Goal: Transaction & Acquisition: Obtain resource

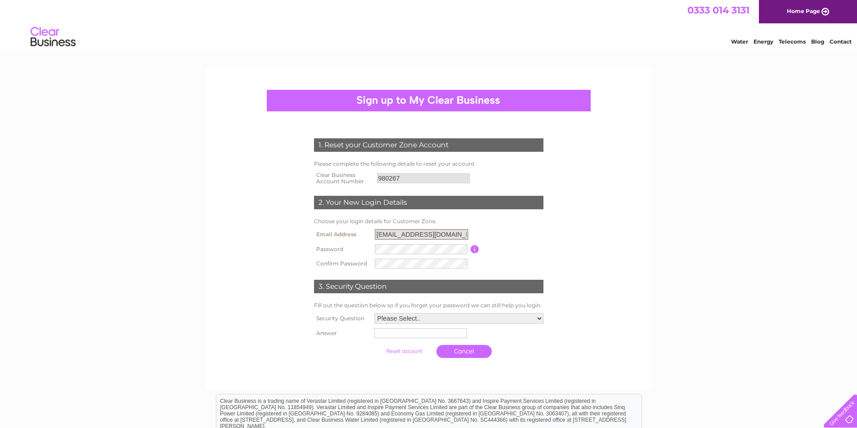
drag, startPoint x: 439, startPoint y: 236, endPoint x: 354, endPoint y: 239, distance: 85.5
click at [354, 239] on tr "Email Address rafihussain96@hotmail.com" at bounding box center [429, 234] width 234 height 15
click at [409, 333] on input "text" at bounding box center [420, 334] width 93 height 10
click at [539, 317] on select "Please Select.. In what town or city was your first job? In what town or city d…" at bounding box center [458, 317] width 169 height 11
select select "1"
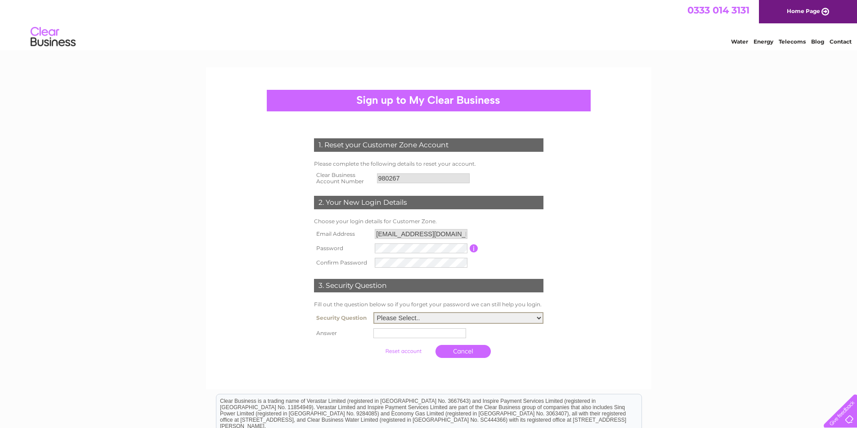
click at [373, 313] on select "Please Select.. In what town or city was your first job? In what town or city d…" at bounding box center [458, 318] width 170 height 12
click at [406, 333] on input "text" at bounding box center [419, 334] width 93 height 10
type input "Yeas"
click at [376, 345] on input "submit" at bounding box center [403, 351] width 55 height 13
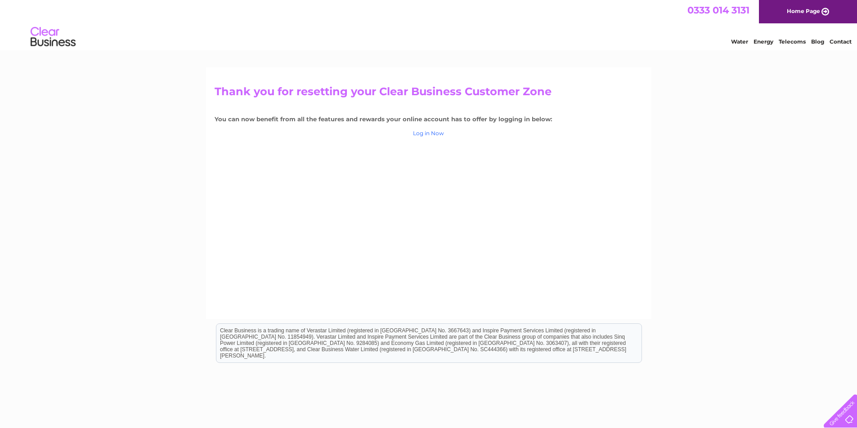
click at [432, 134] on link "Log in Now" at bounding box center [428, 133] width 31 height 7
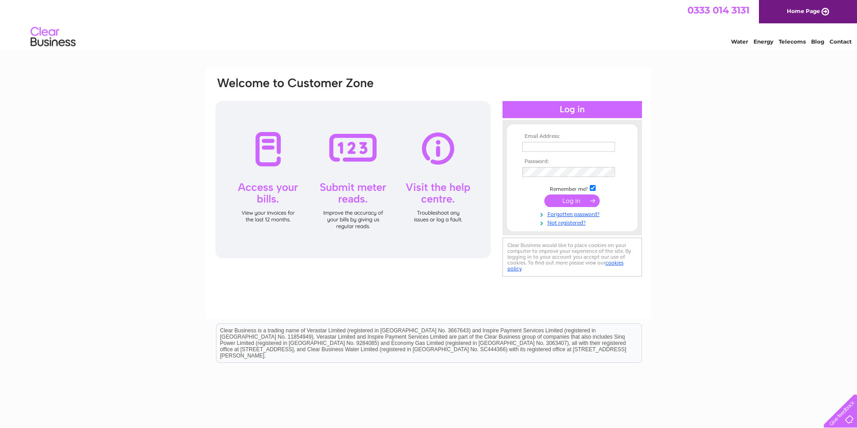
type input "rafihussain96@hotmail.com"
click at [568, 198] on input "submit" at bounding box center [571, 201] width 55 height 13
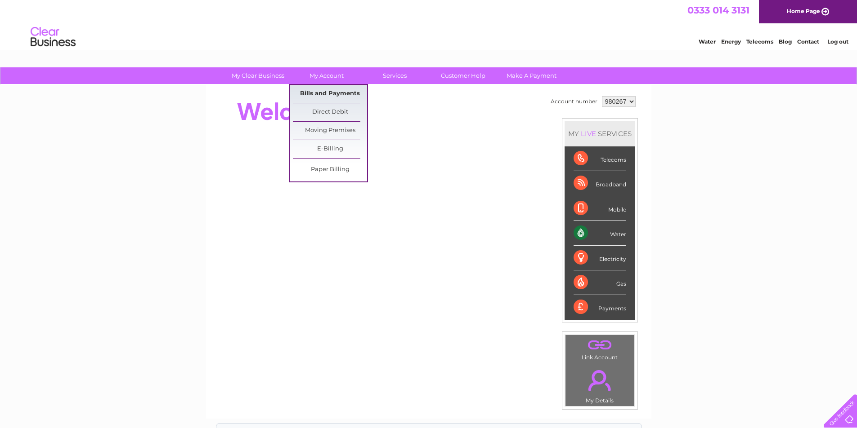
click at [328, 89] on link "Bills and Payments" at bounding box center [330, 94] width 74 height 18
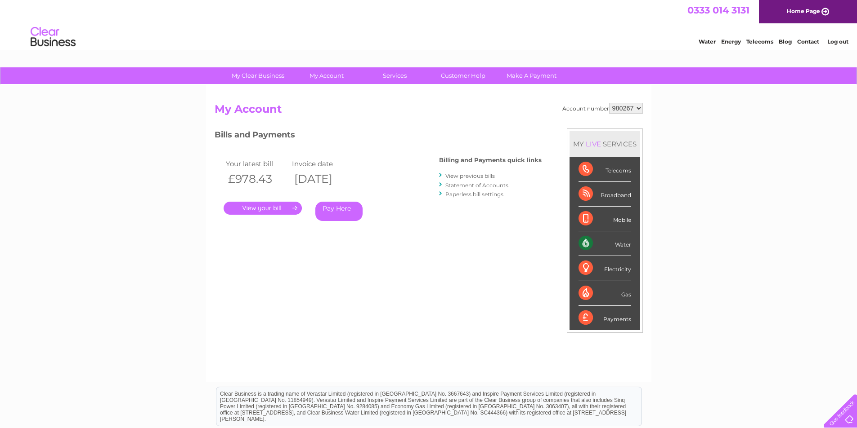
click at [491, 178] on link "View previous bills" at bounding box center [469, 176] width 49 height 7
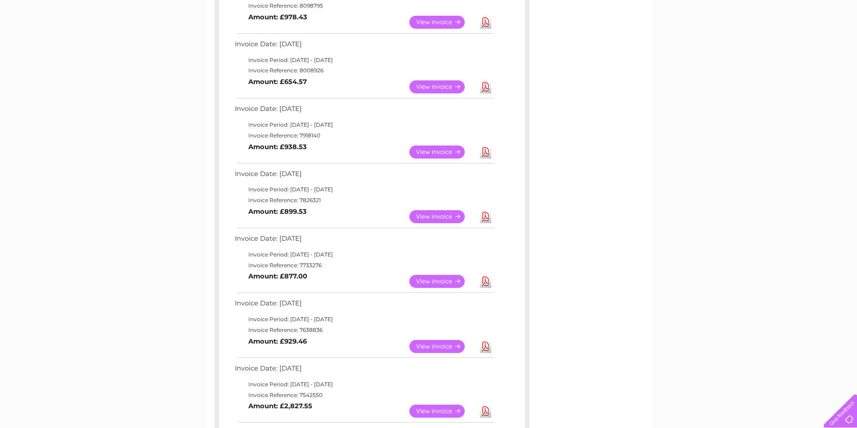
scroll to position [180, 0]
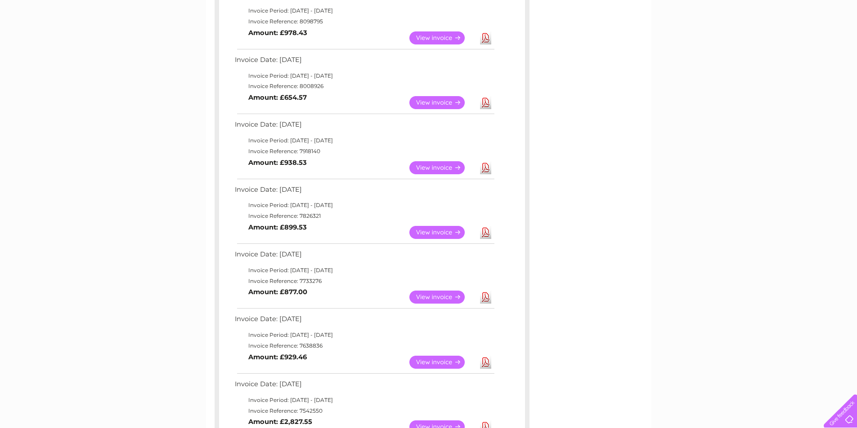
click at [483, 234] on link "Download" at bounding box center [485, 232] width 11 height 13
click at [486, 171] on link "Download" at bounding box center [485, 167] width 11 height 13
click at [485, 106] on link "Download" at bounding box center [485, 102] width 11 height 13
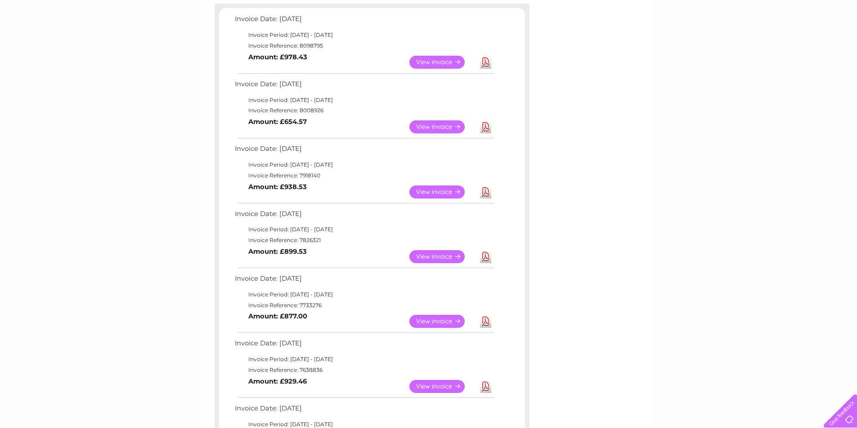
scroll to position [135, 0]
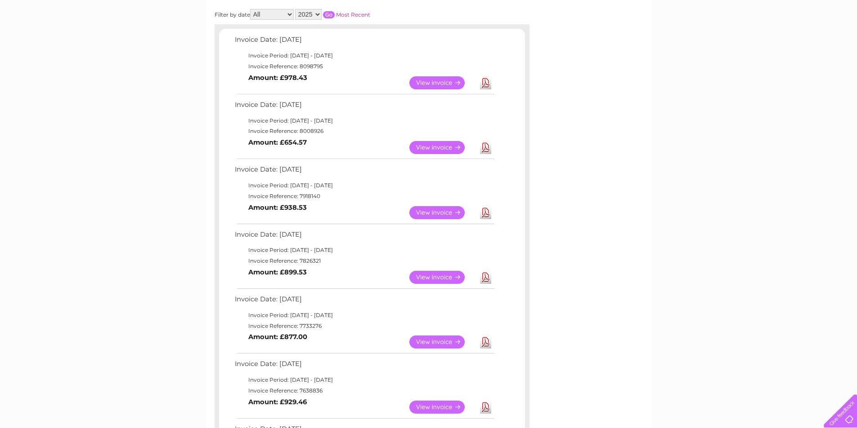
click at [485, 87] on link "Download" at bounding box center [485, 82] width 11 height 13
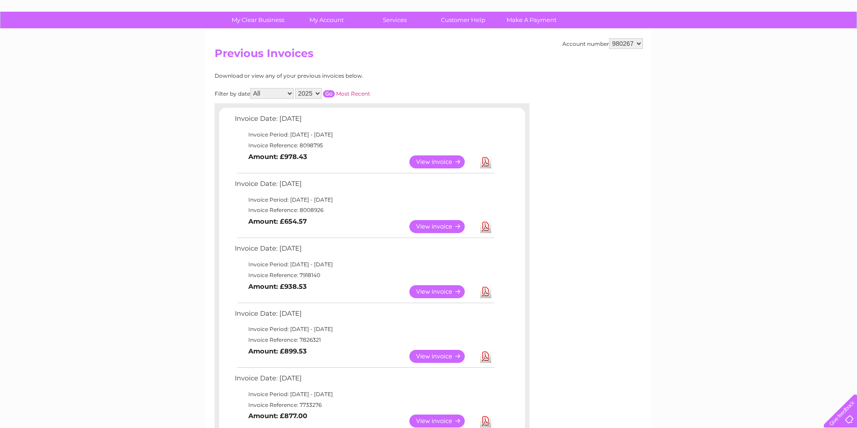
scroll to position [45, 0]
